Goal: Information Seeking & Learning: Check status

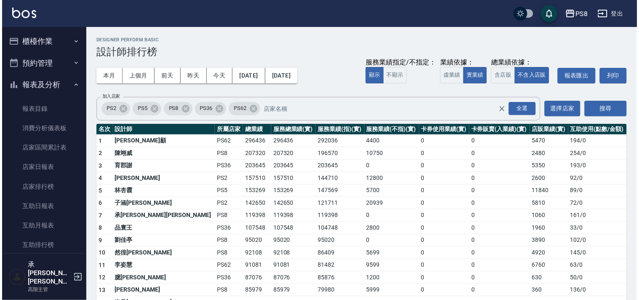
scroll to position [295, 0]
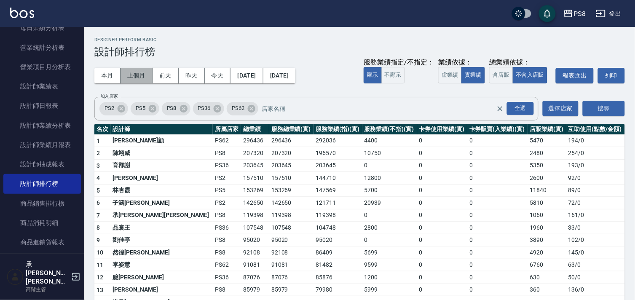
click at [136, 75] on button "上個月" at bounding box center [137, 76] width 32 height 16
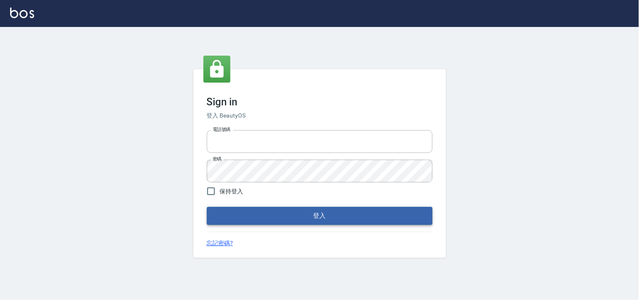
type input "0938215660"
click at [304, 217] on button "登入" at bounding box center [320, 216] width 226 height 18
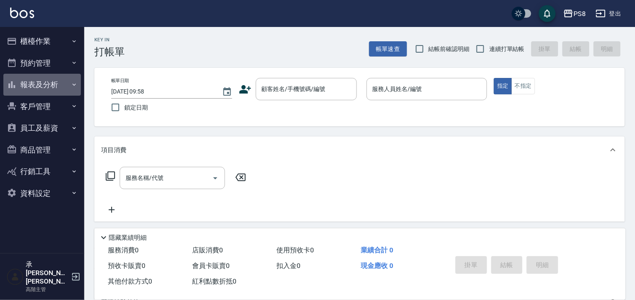
click at [58, 80] on button "報表及分析" at bounding box center [42, 85] width 78 height 22
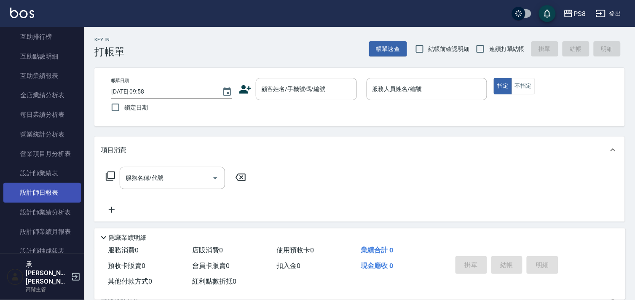
scroll to position [234, 0]
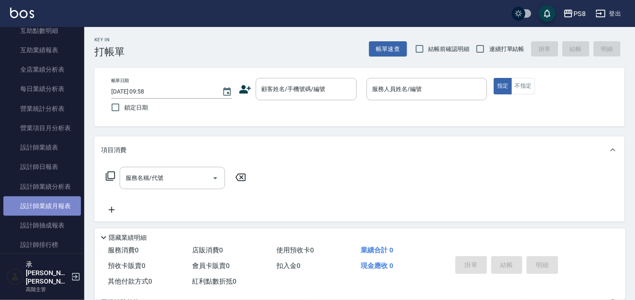
click at [56, 200] on link "設計師業績月報表" at bounding box center [42, 205] width 78 height 19
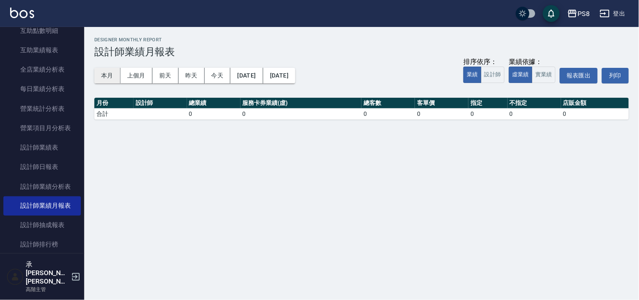
click at [107, 73] on button "本月" at bounding box center [107, 76] width 26 height 16
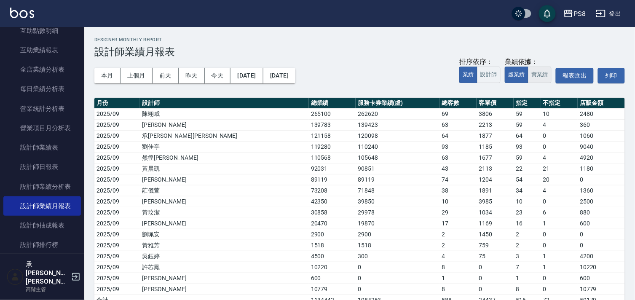
click at [543, 78] on button "實業績" at bounding box center [540, 75] width 24 height 16
